Goal: Information Seeking & Learning: Check status

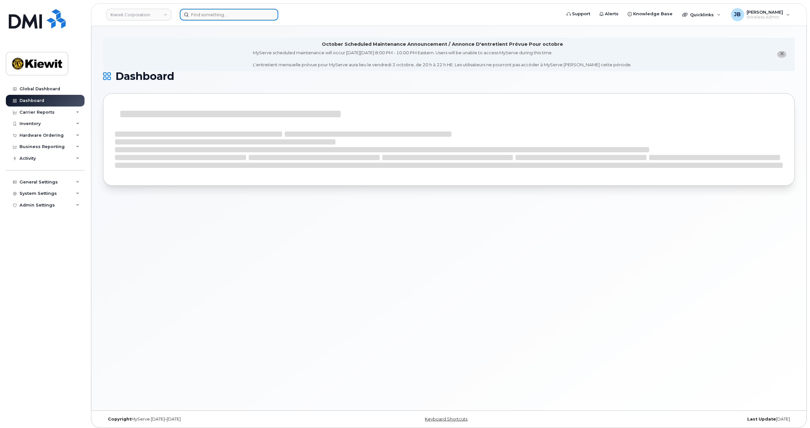
click at [208, 18] on input at bounding box center [229, 15] width 99 height 12
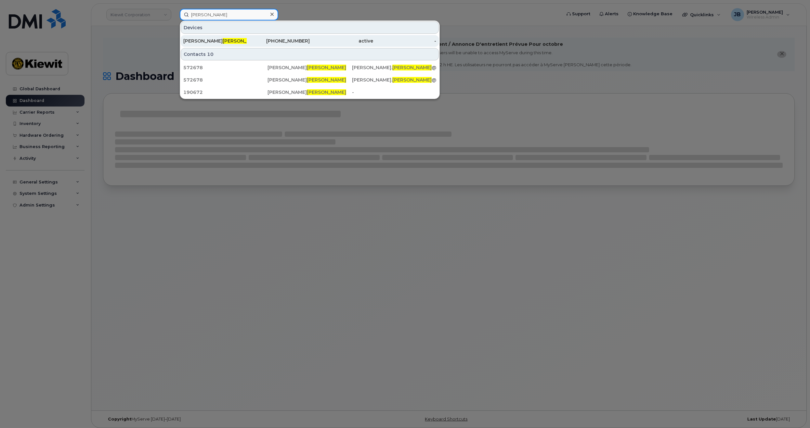
type input "scheck"
click at [218, 42] on div "Rick Scheck" at bounding box center [214, 41] width 63 height 7
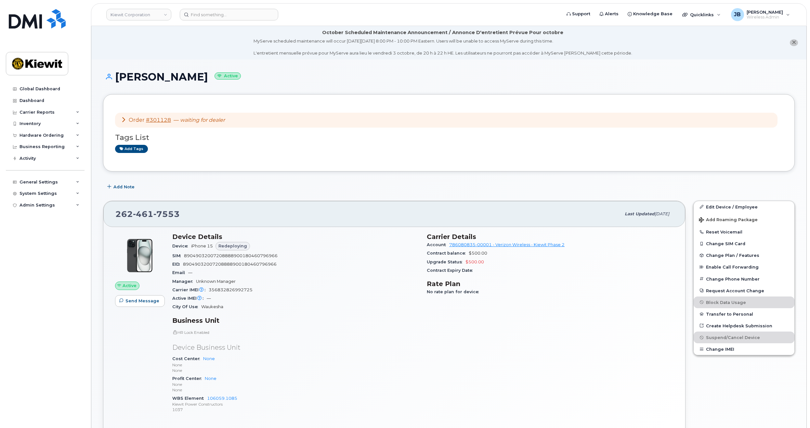
click at [123, 122] on icon at bounding box center [123, 119] width 5 height 5
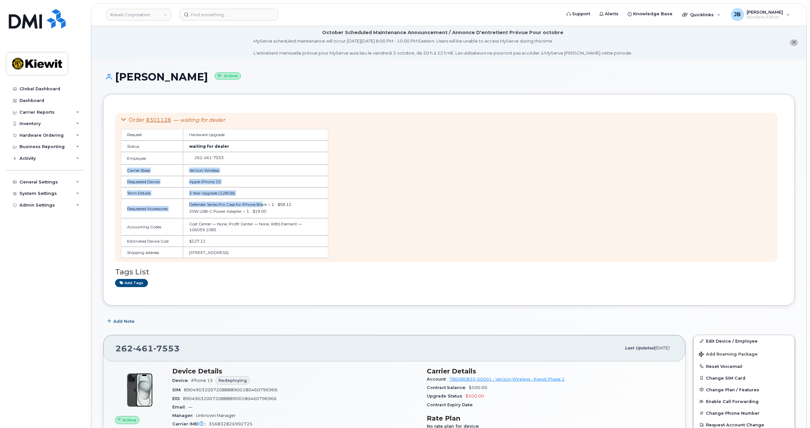
drag, startPoint x: 250, startPoint y: 160, endPoint x: 270, endPoint y: 205, distance: 49.6
click at [270, 204] on table "Request Hardware Upgrade Status waiting for dealer Employee [PHONE_NUMBER] Carr…" at bounding box center [224, 193] width 207 height 129
click at [267, 205] on span "Defender Series Pro Case for iPhone Black" at bounding box center [228, 204] width 78 height 5
drag, startPoint x: 289, startPoint y: 220, endPoint x: 299, endPoint y: 223, distance: 10.5
click at [298, 223] on td "Cost Center — None, Profit Center — None, WBS Element — 106059.1085" at bounding box center [255, 226] width 145 height 17
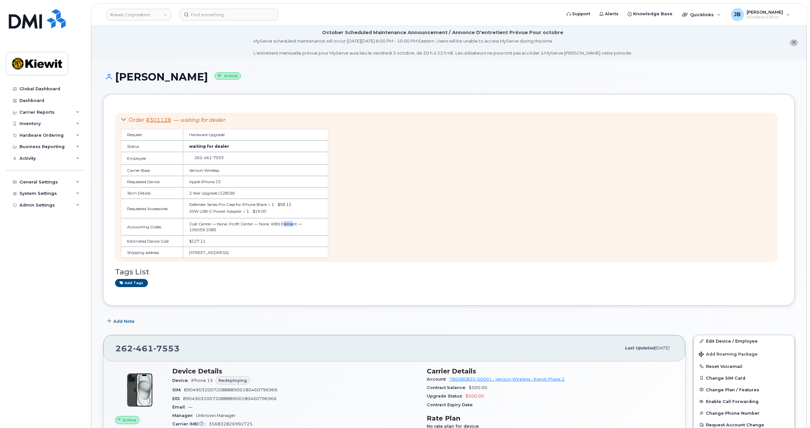
click at [299, 223] on td "Cost Center — None, Profit Center — None, WBS Element — 106059.1085" at bounding box center [255, 226] width 145 height 17
drag, startPoint x: 300, startPoint y: 219, endPoint x: 296, endPoint y: 229, distance: 10.3
click at [296, 229] on td "Cost Center — None, Profit Center — None, WBS Element — 106059.1085" at bounding box center [255, 226] width 145 height 17
drag, startPoint x: 310, startPoint y: 200, endPoint x: 320, endPoint y: 215, distance: 17.7
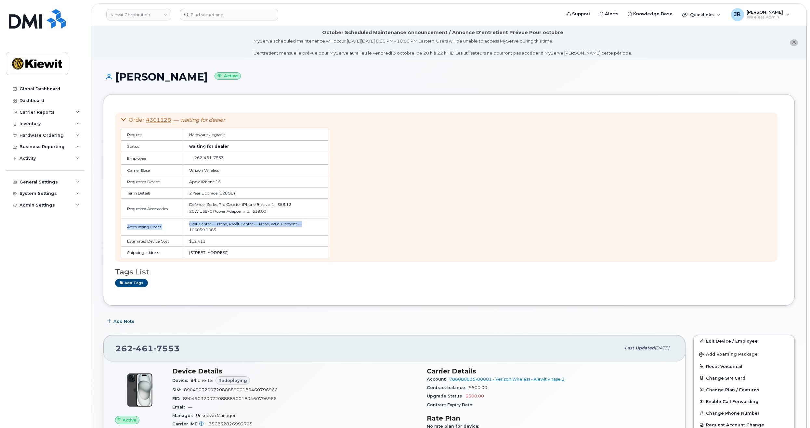
click at [320, 213] on table "Request Hardware Upgrade Status waiting for dealer Employee [PHONE_NUMBER] Carr…" at bounding box center [224, 193] width 207 height 129
click at [318, 216] on td "Defender Series Pro Case for iPhone Black x 1 : $58.12 20W USB-C Power Adapter …" at bounding box center [255, 209] width 145 height 20
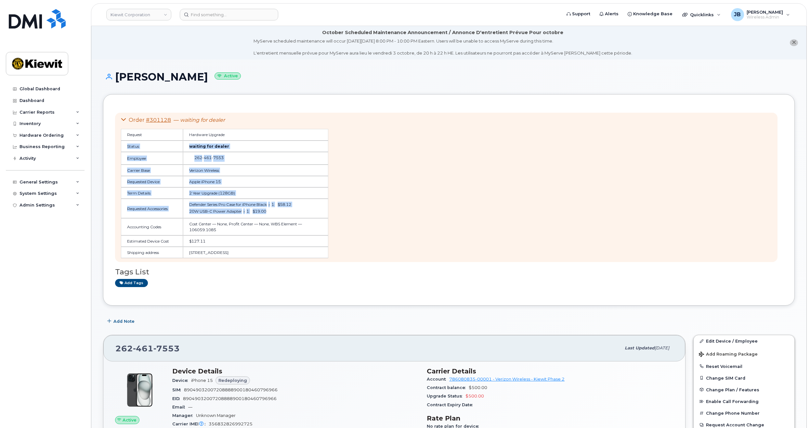
drag, startPoint x: 301, startPoint y: 139, endPoint x: 304, endPoint y: 216, distance: 76.5
click at [304, 215] on table "Request Hardware Upgrade Status waiting for dealer Employee [PHONE_NUMBER] Carr…" at bounding box center [224, 193] width 207 height 129
drag, startPoint x: 307, startPoint y: 224, endPoint x: 303, endPoint y: 158, distance: 66.1
click at [303, 166] on table "Request Hardware Upgrade Status waiting for dealer Employee [PHONE_NUMBER] Carr…" at bounding box center [224, 193] width 207 height 129
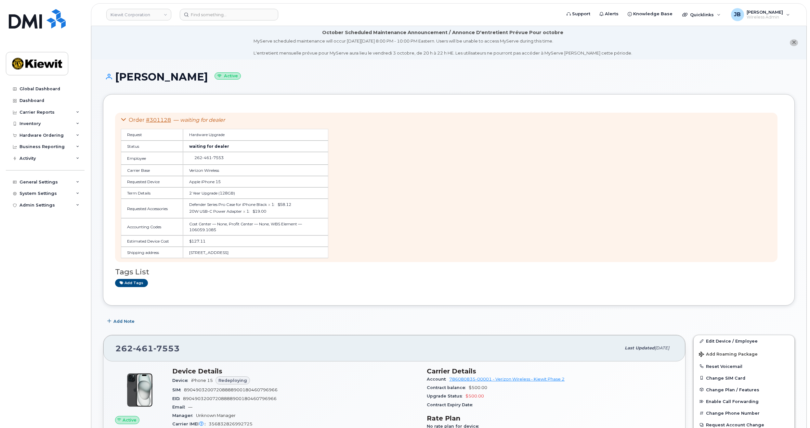
click at [303, 158] on td "[PHONE_NUMBER]" at bounding box center [255, 158] width 145 height 13
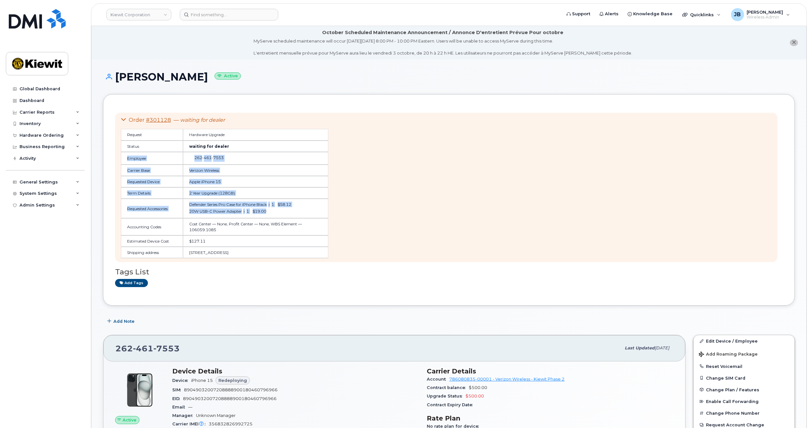
drag, startPoint x: 305, startPoint y: 148, endPoint x: 307, endPoint y: 223, distance: 74.8
click at [308, 213] on table "Request Hardware Upgrade Status waiting for dealer Employee [PHONE_NUMBER] Carr…" at bounding box center [224, 193] width 207 height 129
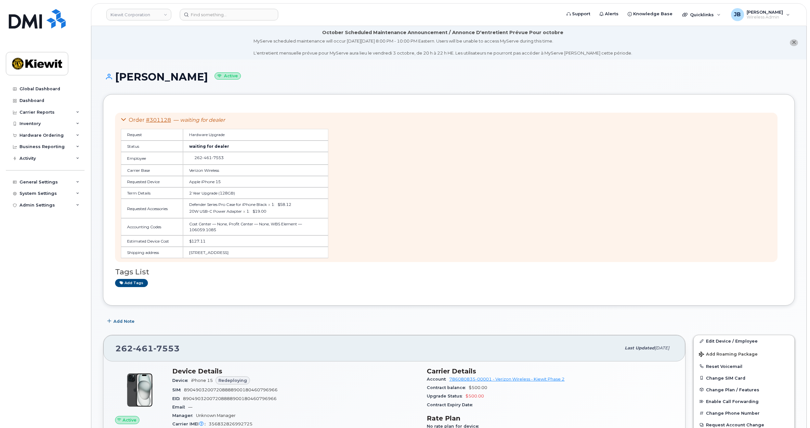
click at [307, 223] on td "Cost Center — None, Profit Center — None, WBS Element — 106059.1085" at bounding box center [255, 226] width 145 height 17
drag, startPoint x: 208, startPoint y: 319, endPoint x: 216, endPoint y: 319, distance: 7.8
click at [208, 318] on div "Add Note" at bounding box center [449, 322] width 692 height 12
